Goal: Go to known website: Access a specific website the user already knows

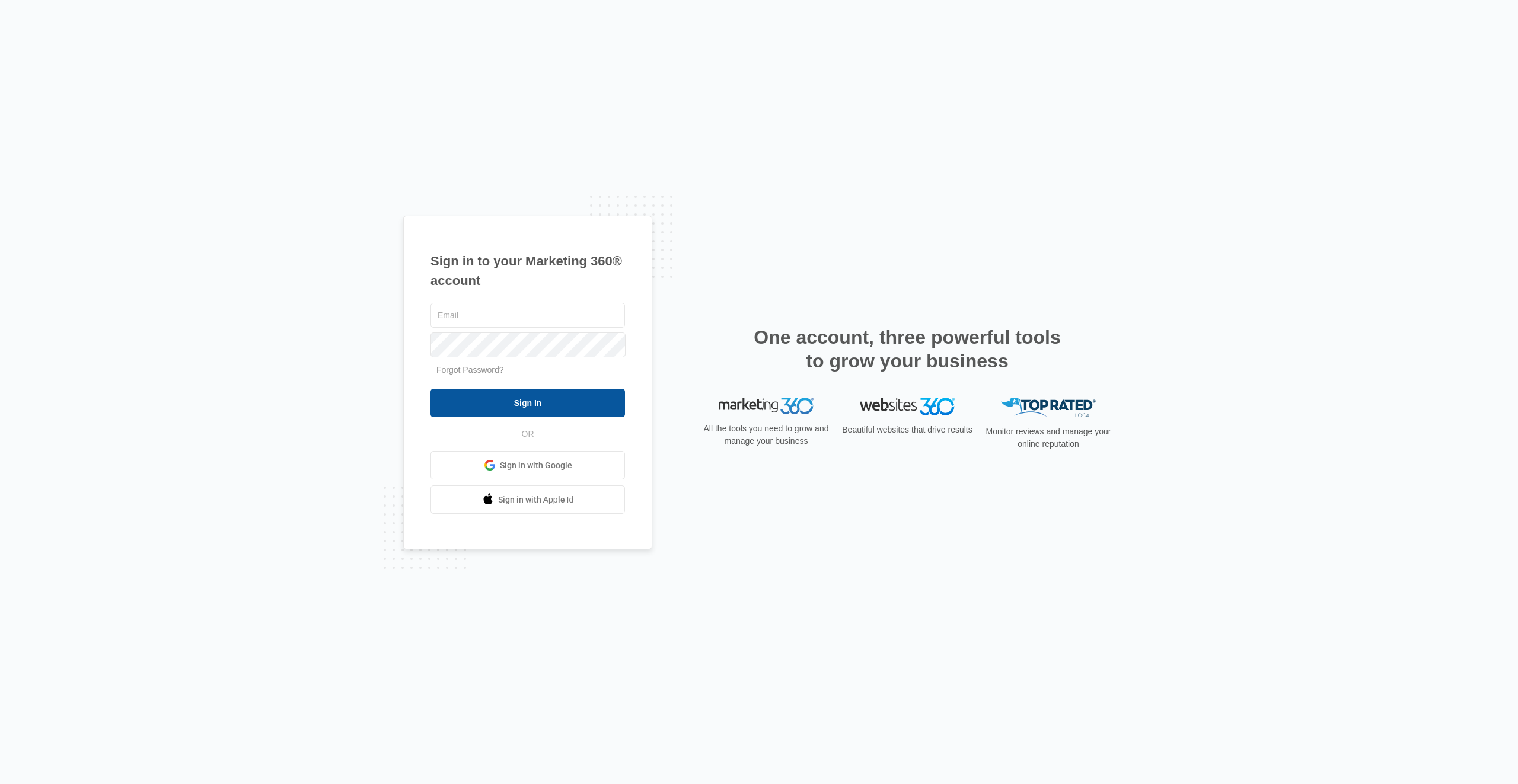
type input "[EMAIL_ADDRESS][PERSON_NAME][DOMAIN_NAME]"
click at [570, 412] on input "Sign In" at bounding box center [528, 402] width 195 height 28
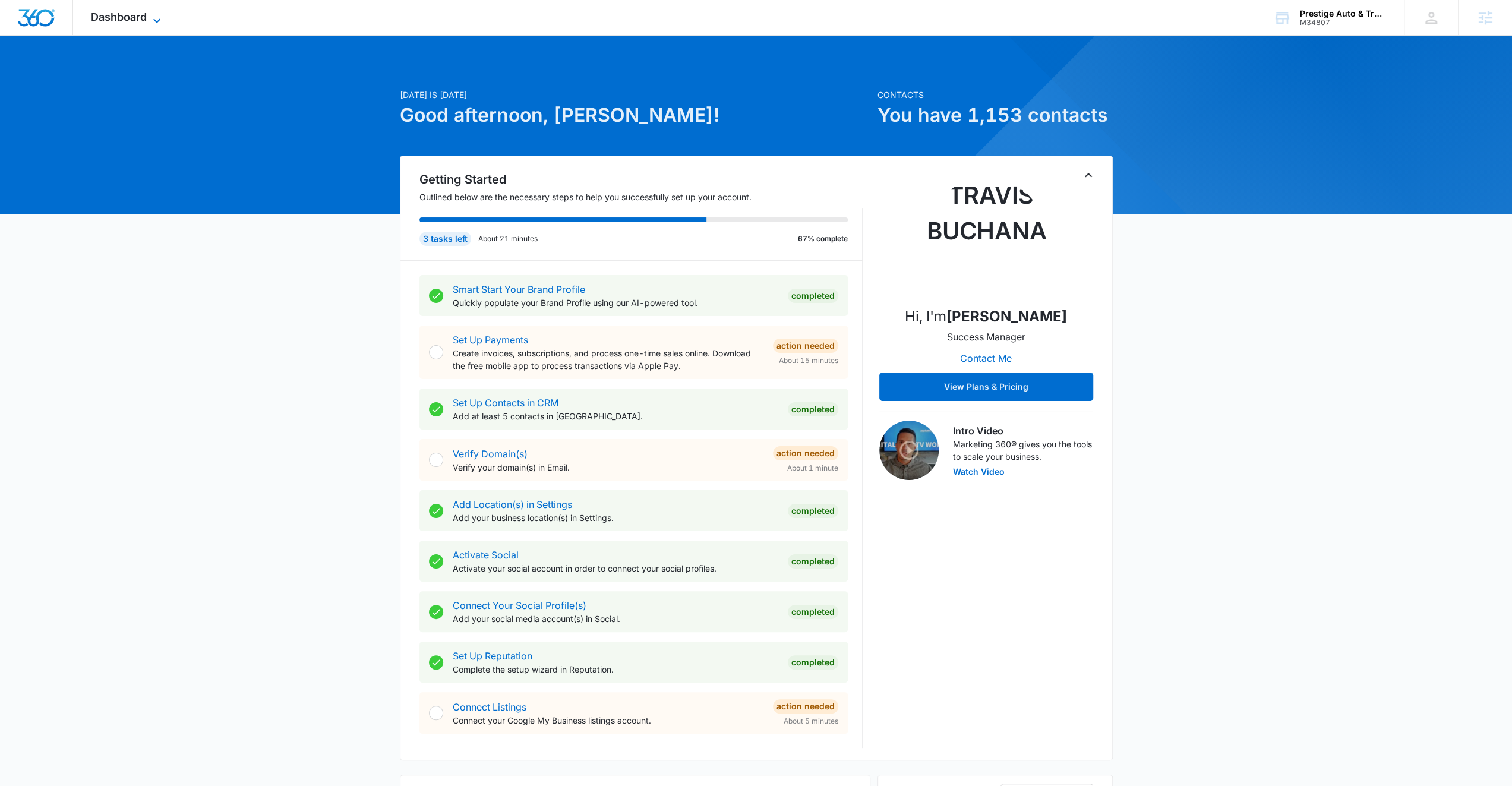
click at [138, 23] on div "Dashboard Apps Reputation Websites Forms CRM Email Social Content Ads Intellige…" at bounding box center [128, 17] width 109 height 35
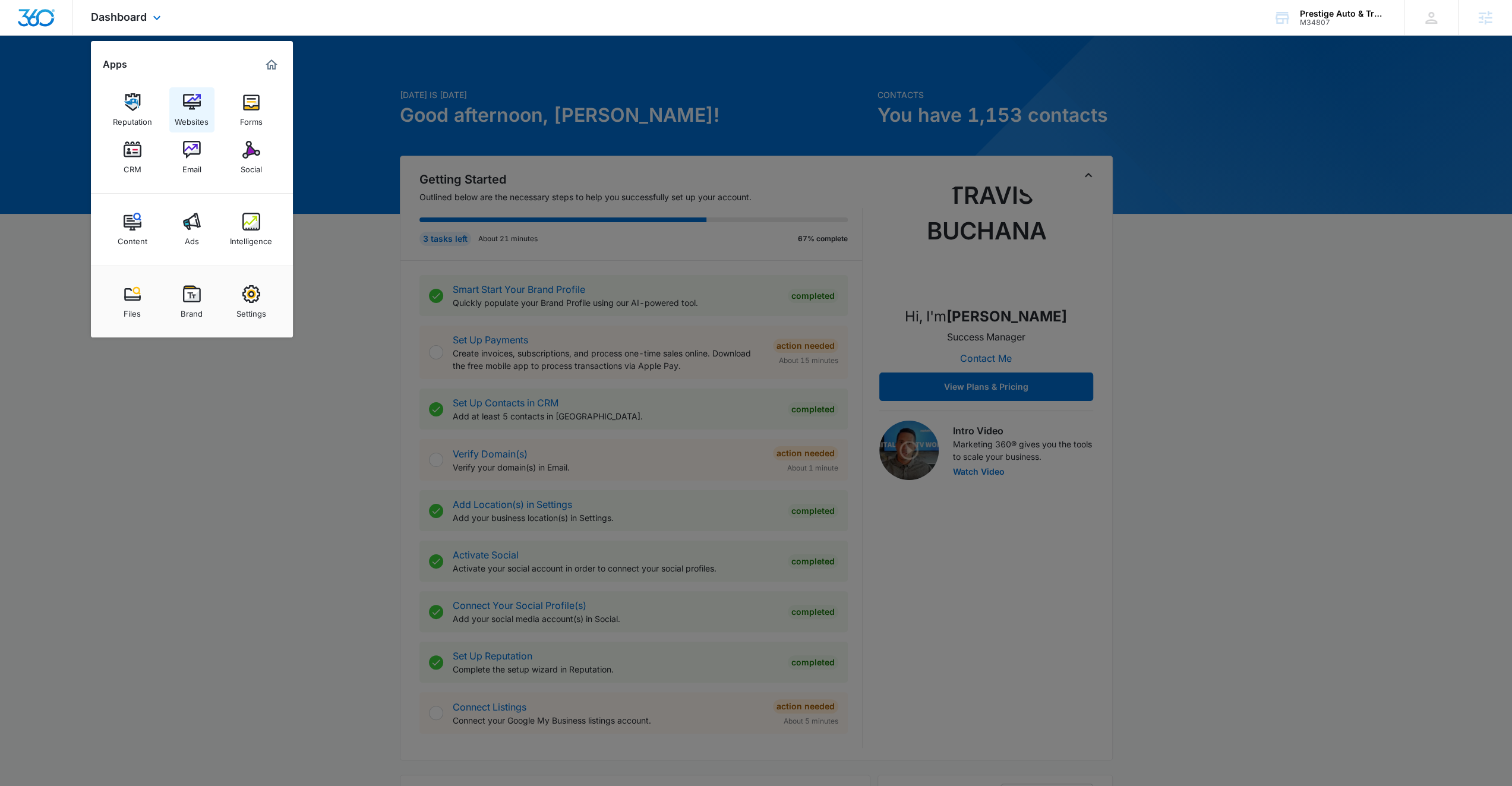
click at [194, 107] on img at bounding box center [192, 102] width 18 height 18
